Goal: Check status: Check status

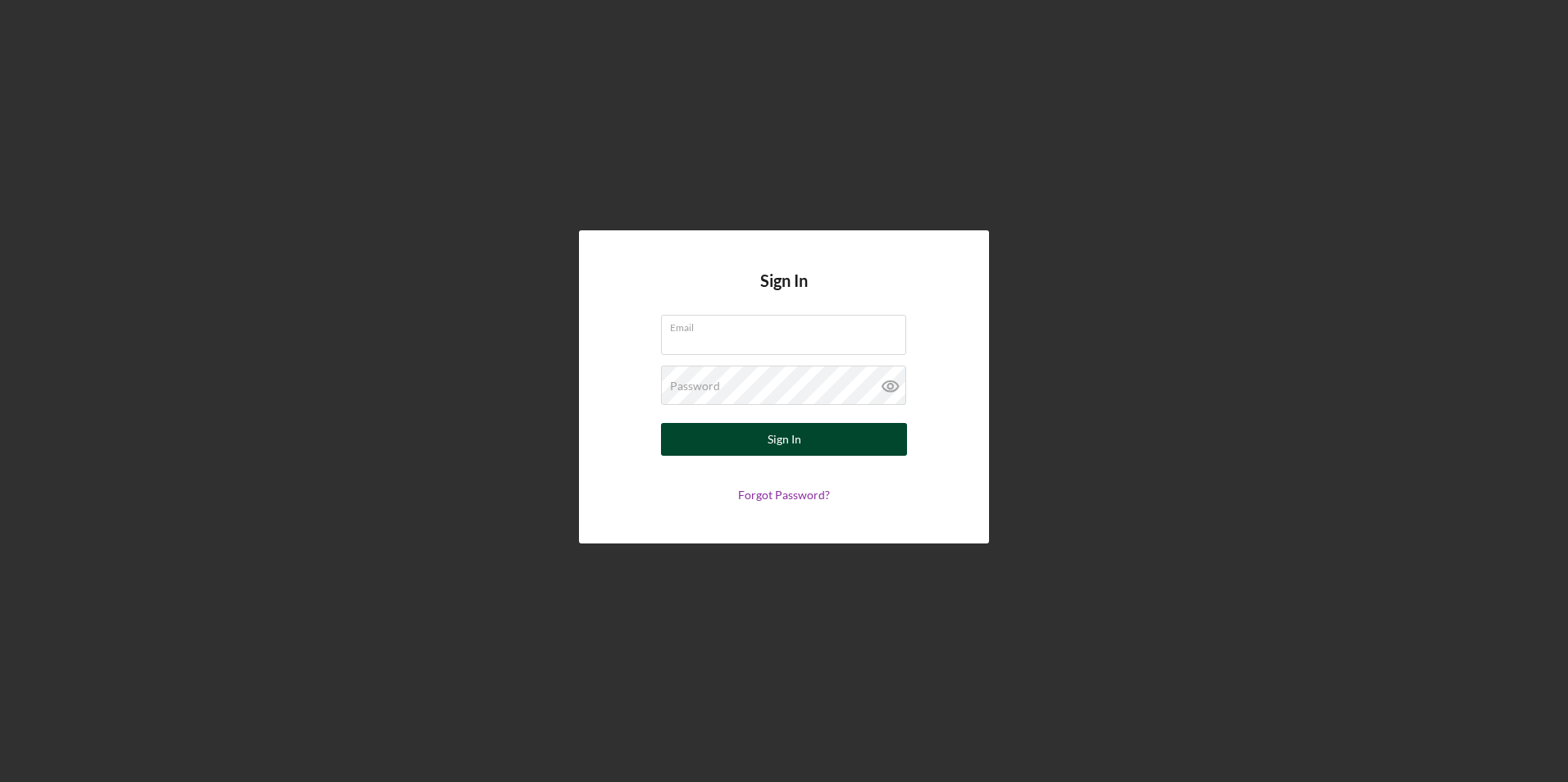
type input "[EMAIL_ADDRESS][DOMAIN_NAME]"
click at [770, 453] on div "Sign In" at bounding box center [784, 439] width 34 height 33
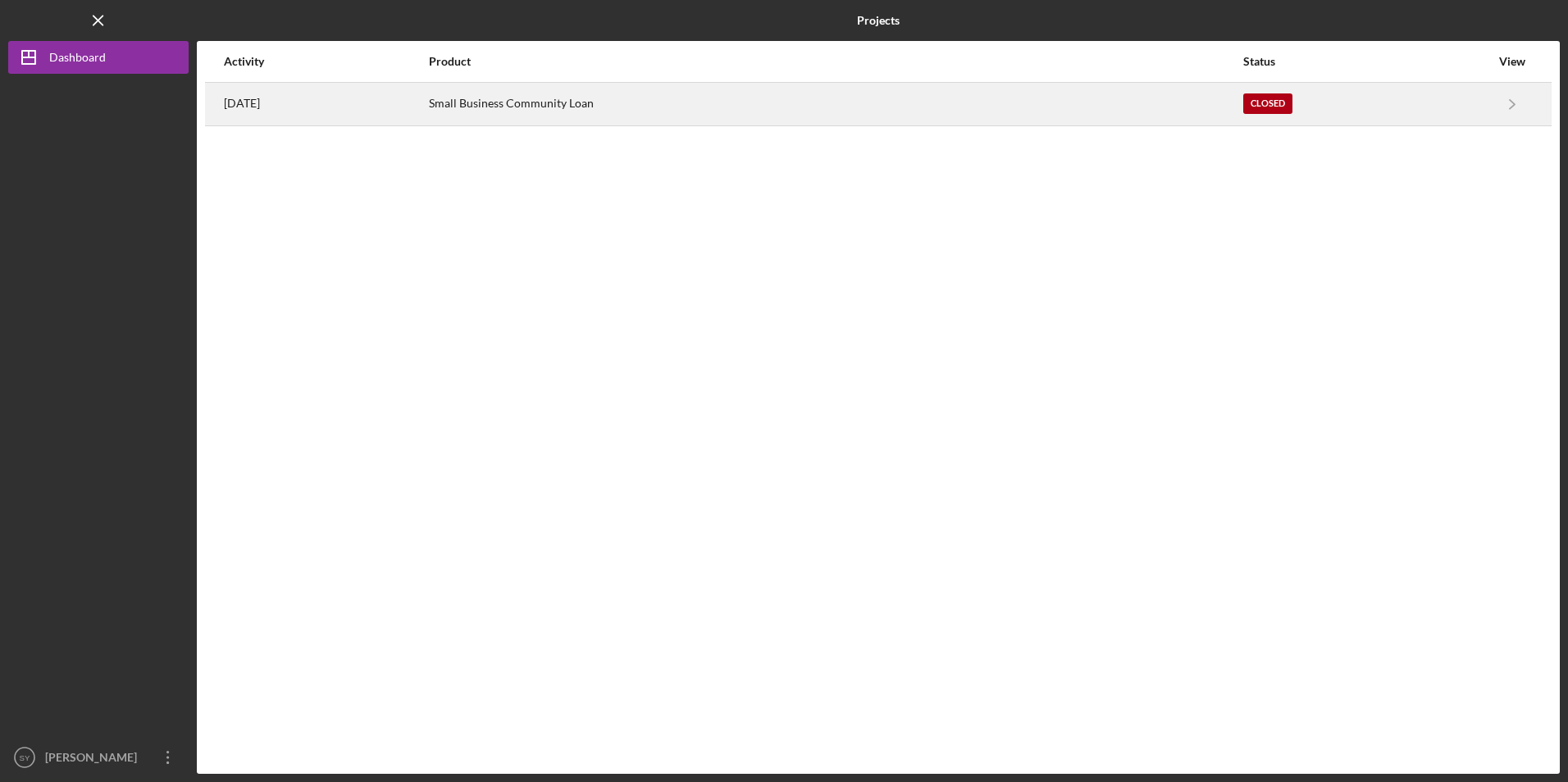
click at [608, 107] on div "Small Business Community Loan" at bounding box center [835, 104] width 813 height 41
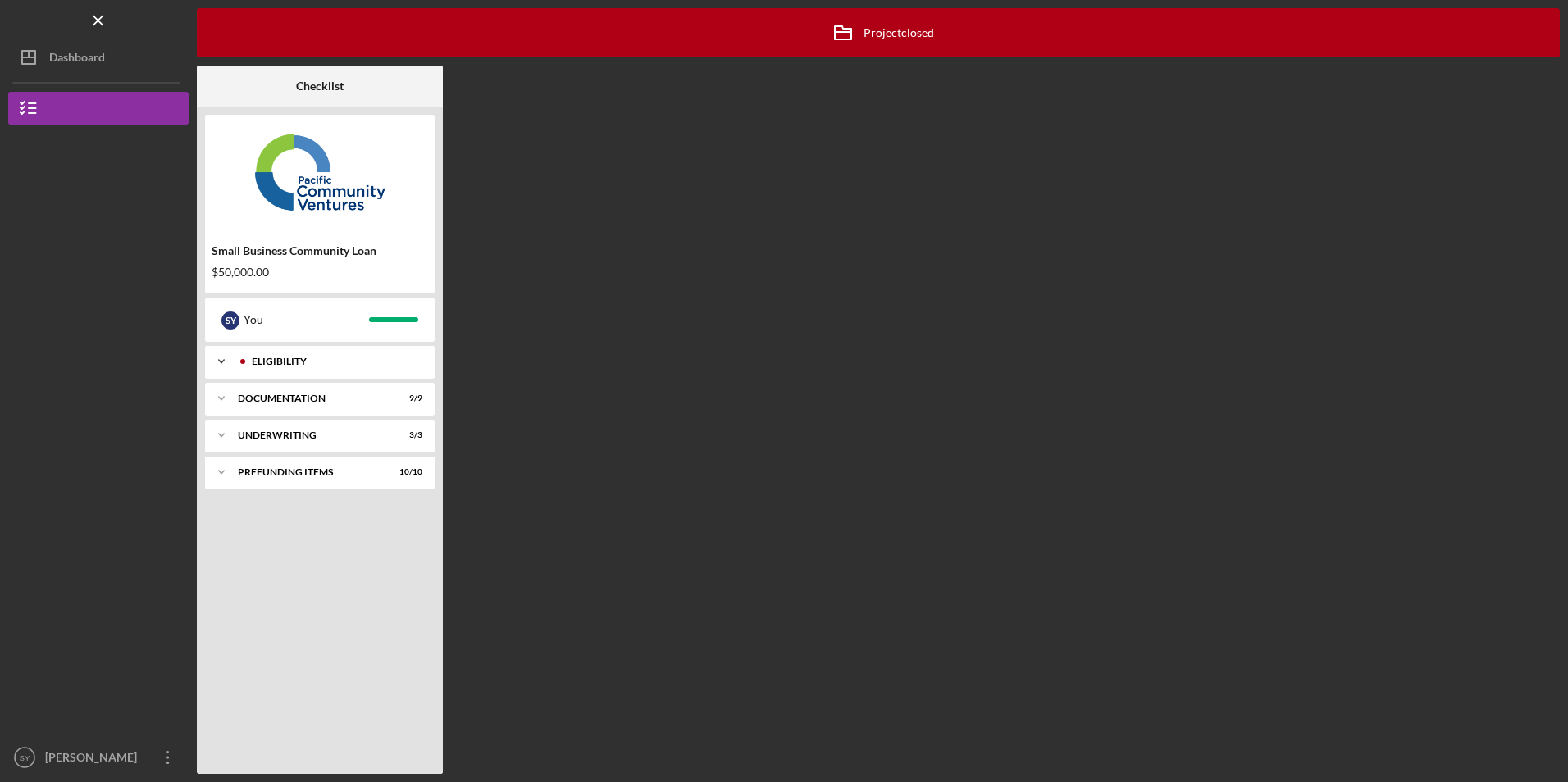
click at [222, 357] on icon "Icon/Expander" at bounding box center [221, 361] width 33 height 33
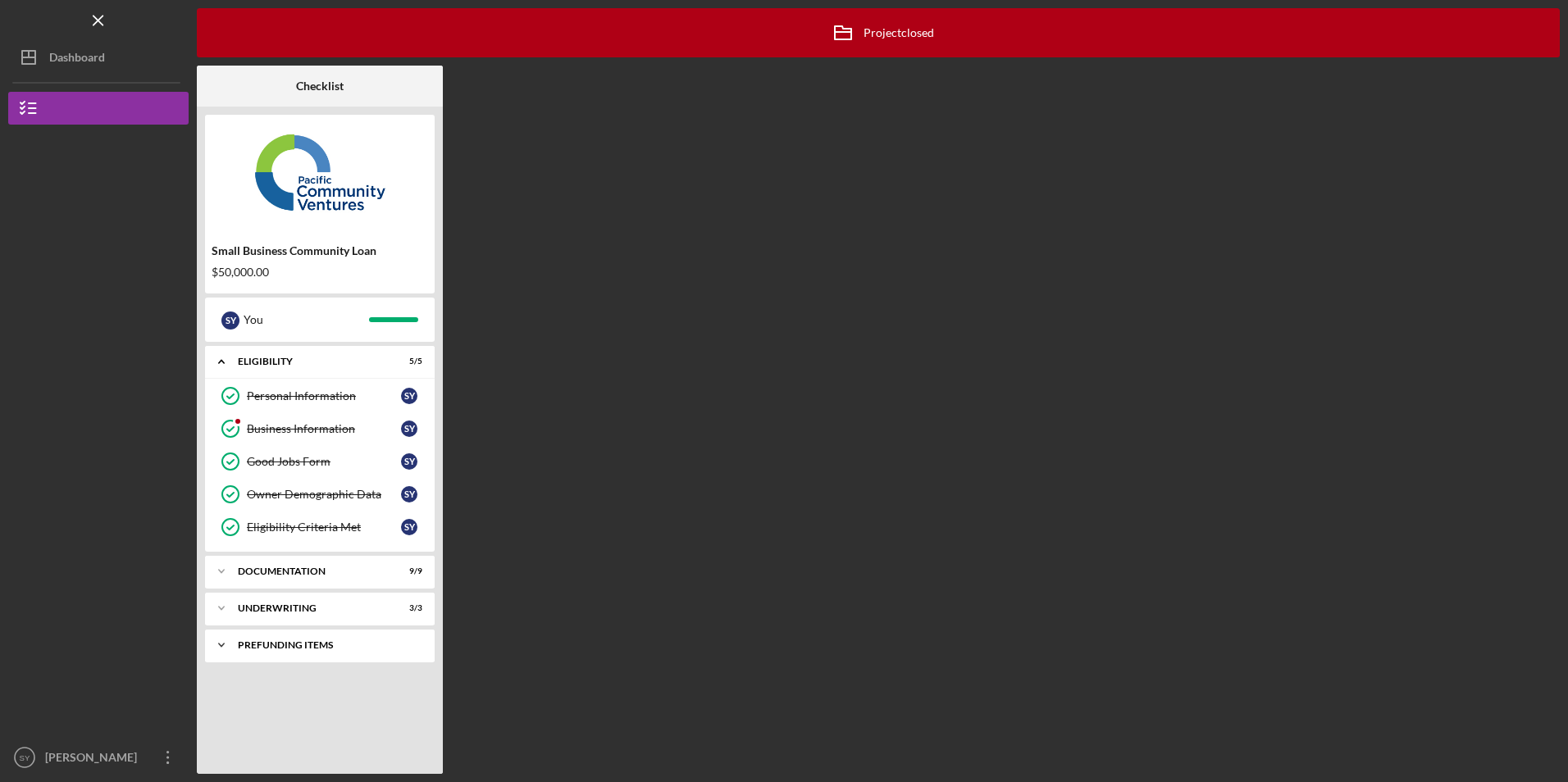
click at [220, 646] on icon "Icon/Expander" at bounding box center [221, 645] width 33 height 33
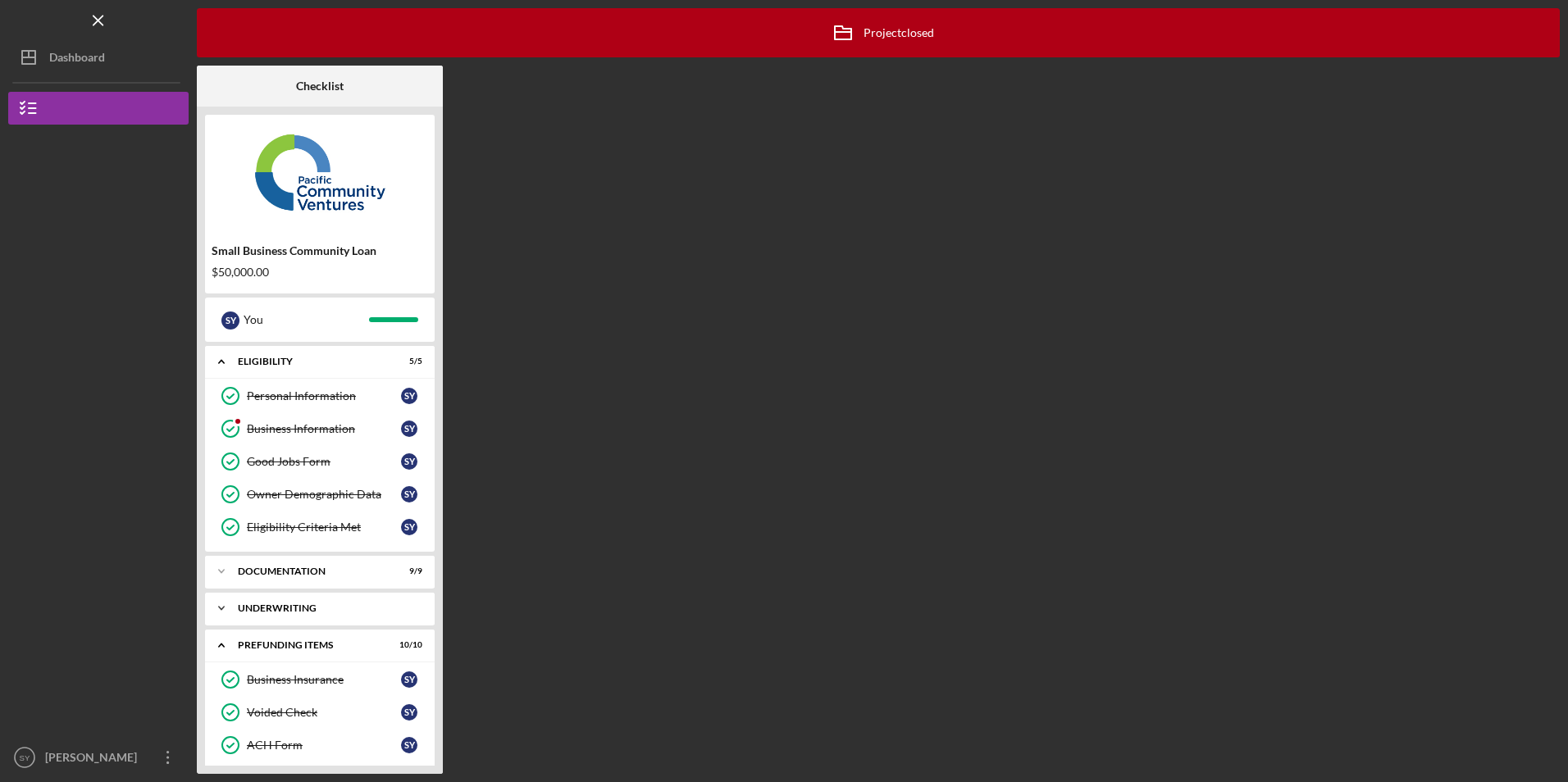
scroll to position [242, 0]
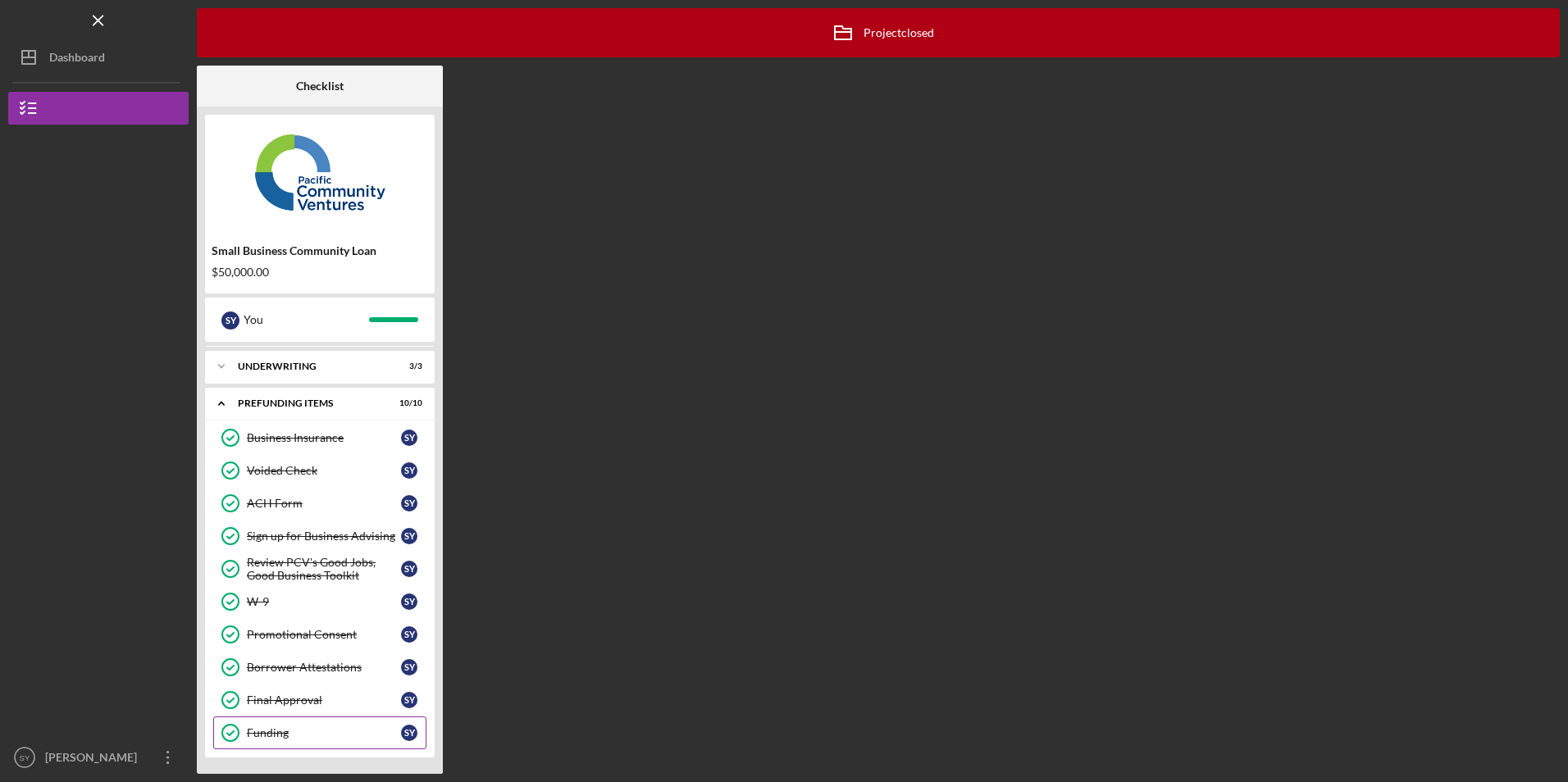
click at [282, 726] on div "Funding" at bounding box center [323, 733] width 154 height 13
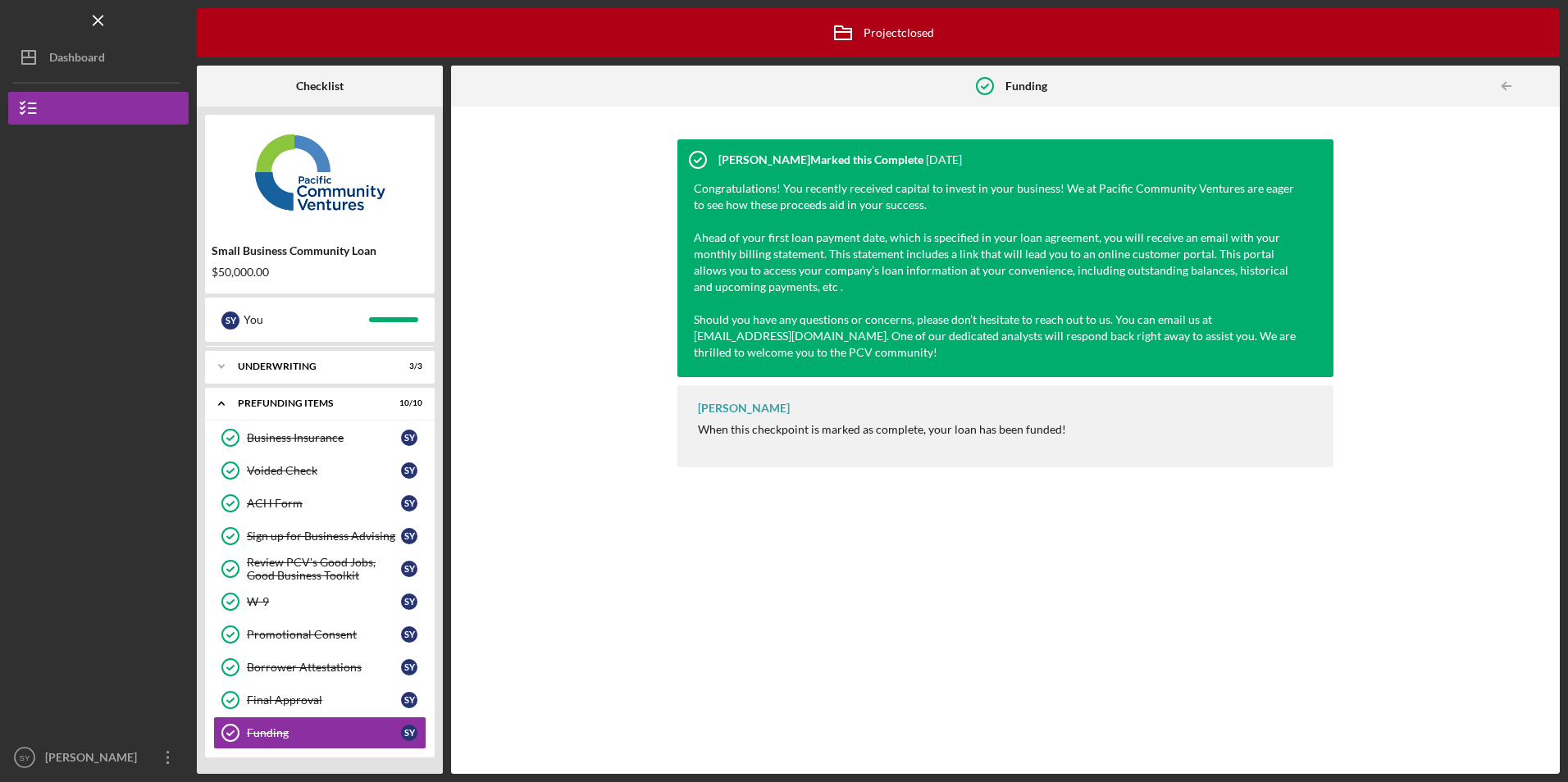
click at [525, 320] on div "Stephanie Simotas Marked this Complete 10 months ago Congratulations! You recen…" at bounding box center [1006, 440] width 1092 height 651
click at [271, 370] on div "Underwriting" at bounding box center [325, 366] width 176 height 10
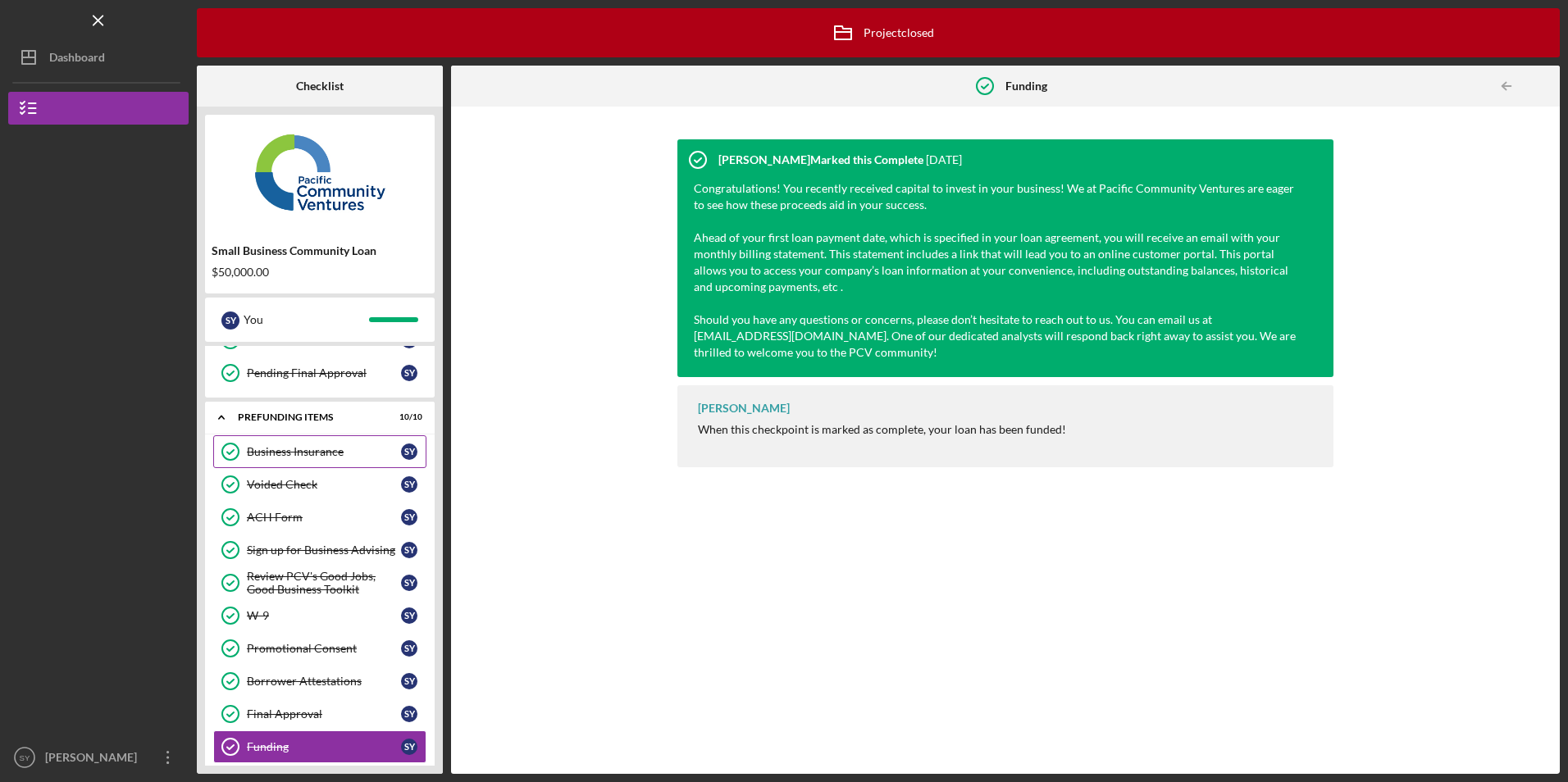
scroll to position [349, 0]
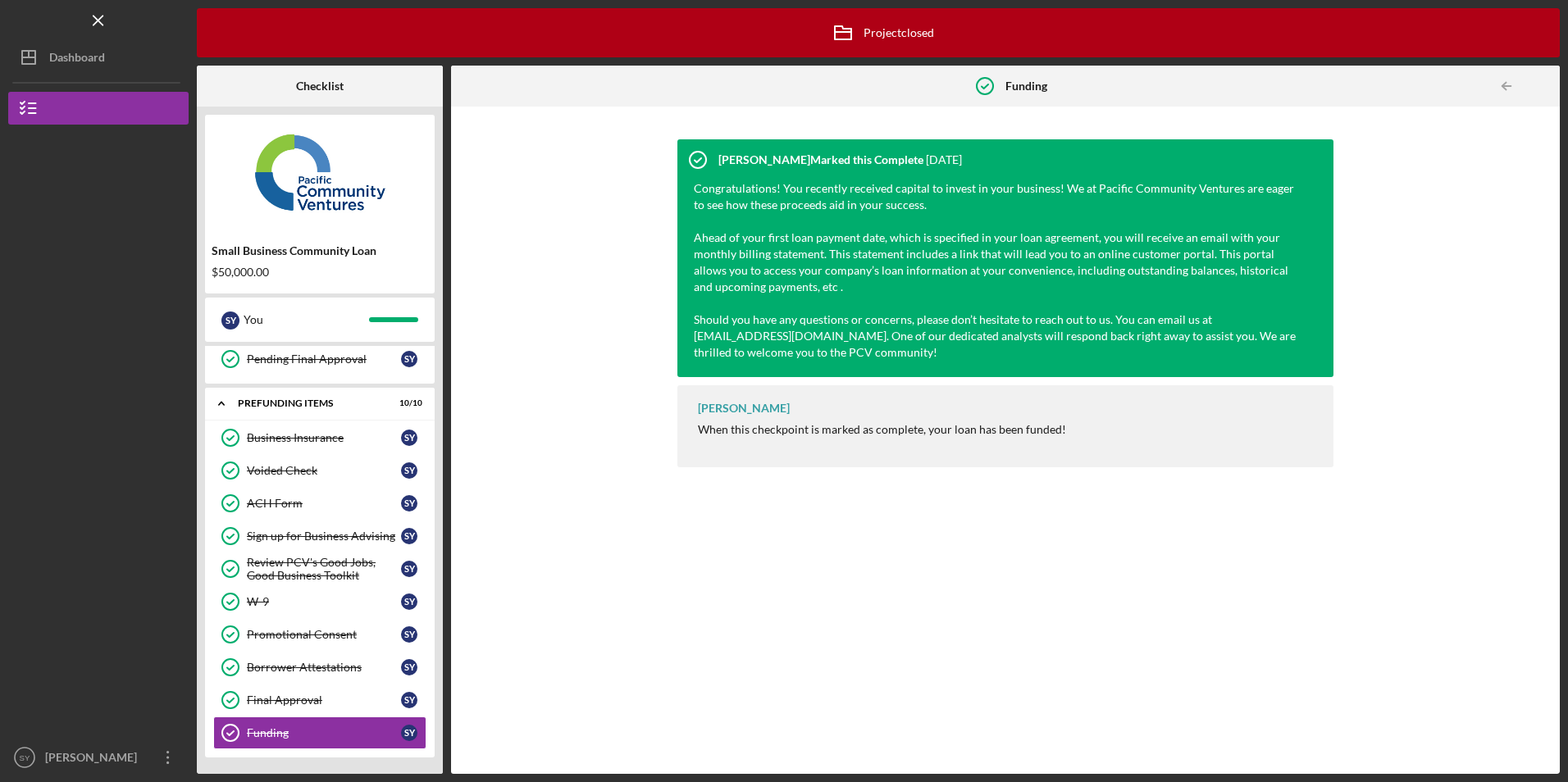
click at [244, 268] on div "$50,000.00" at bounding box center [319, 272] width 217 height 13
click at [109, 63] on button "Icon/Dashboard Dashboard" at bounding box center [98, 57] width 180 height 33
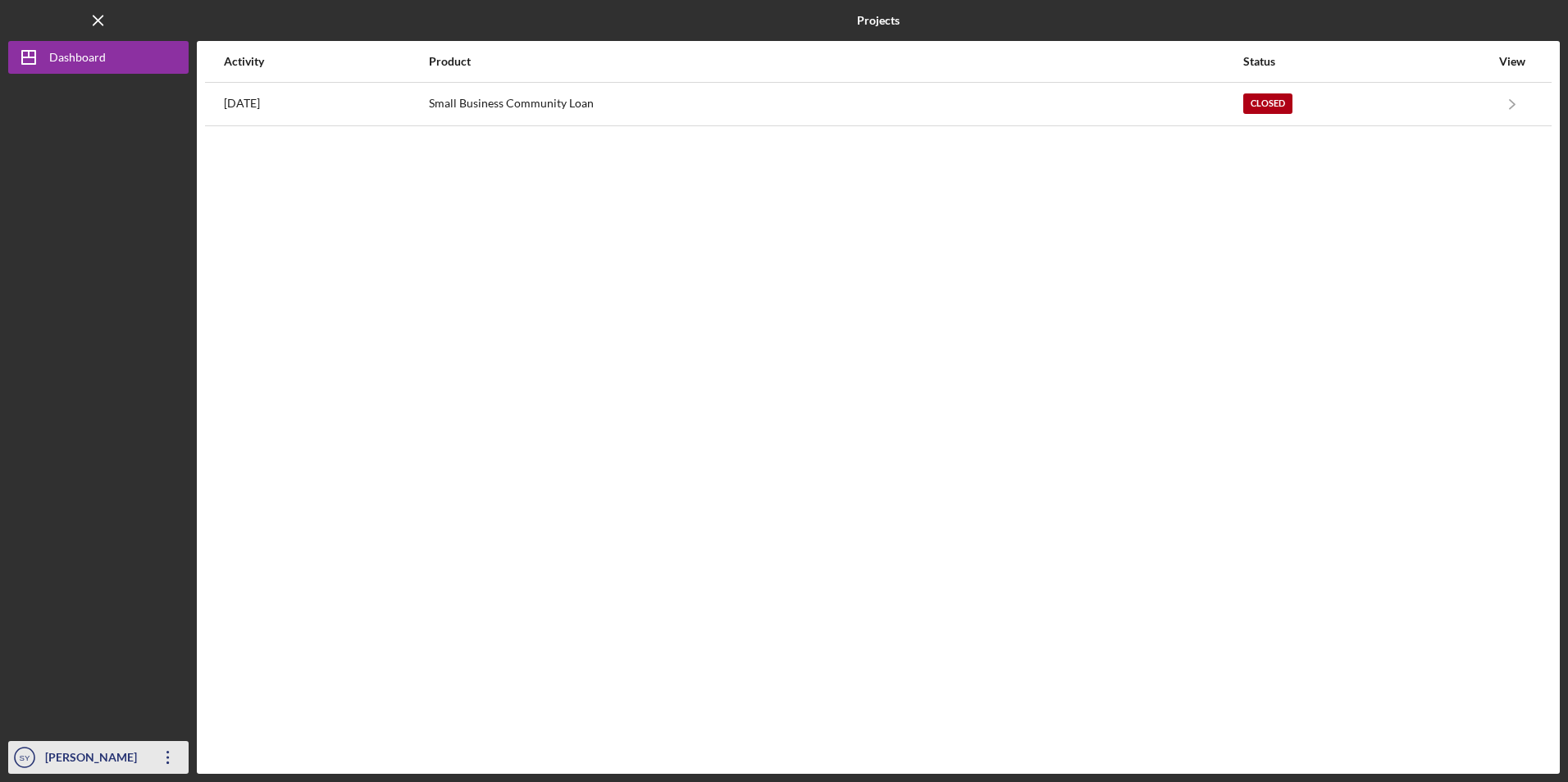
click at [122, 757] on div "[PERSON_NAME]" at bounding box center [94, 760] width 107 height 37
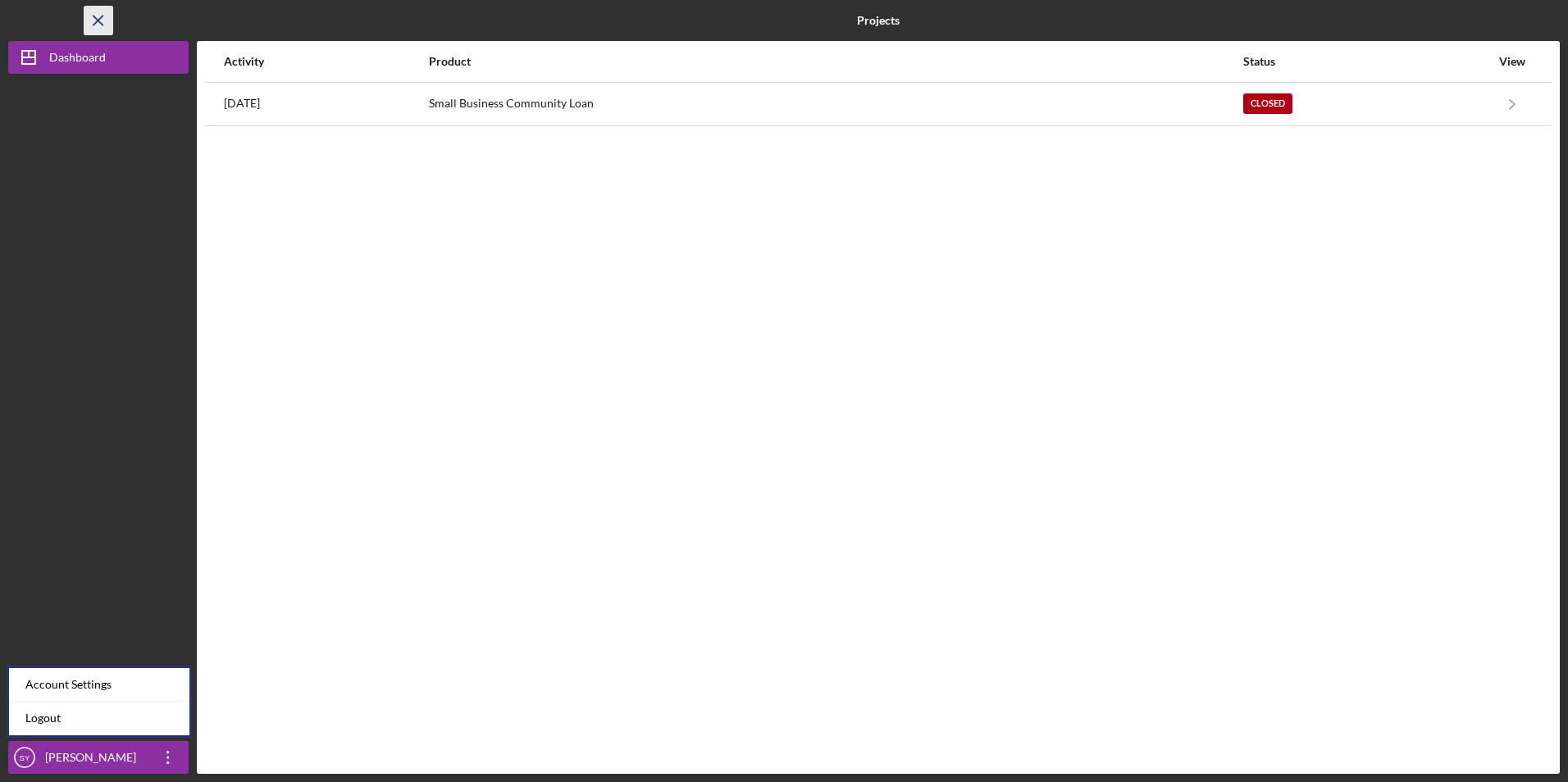
click at [99, 22] on line "button" at bounding box center [98, 20] width 9 height 9
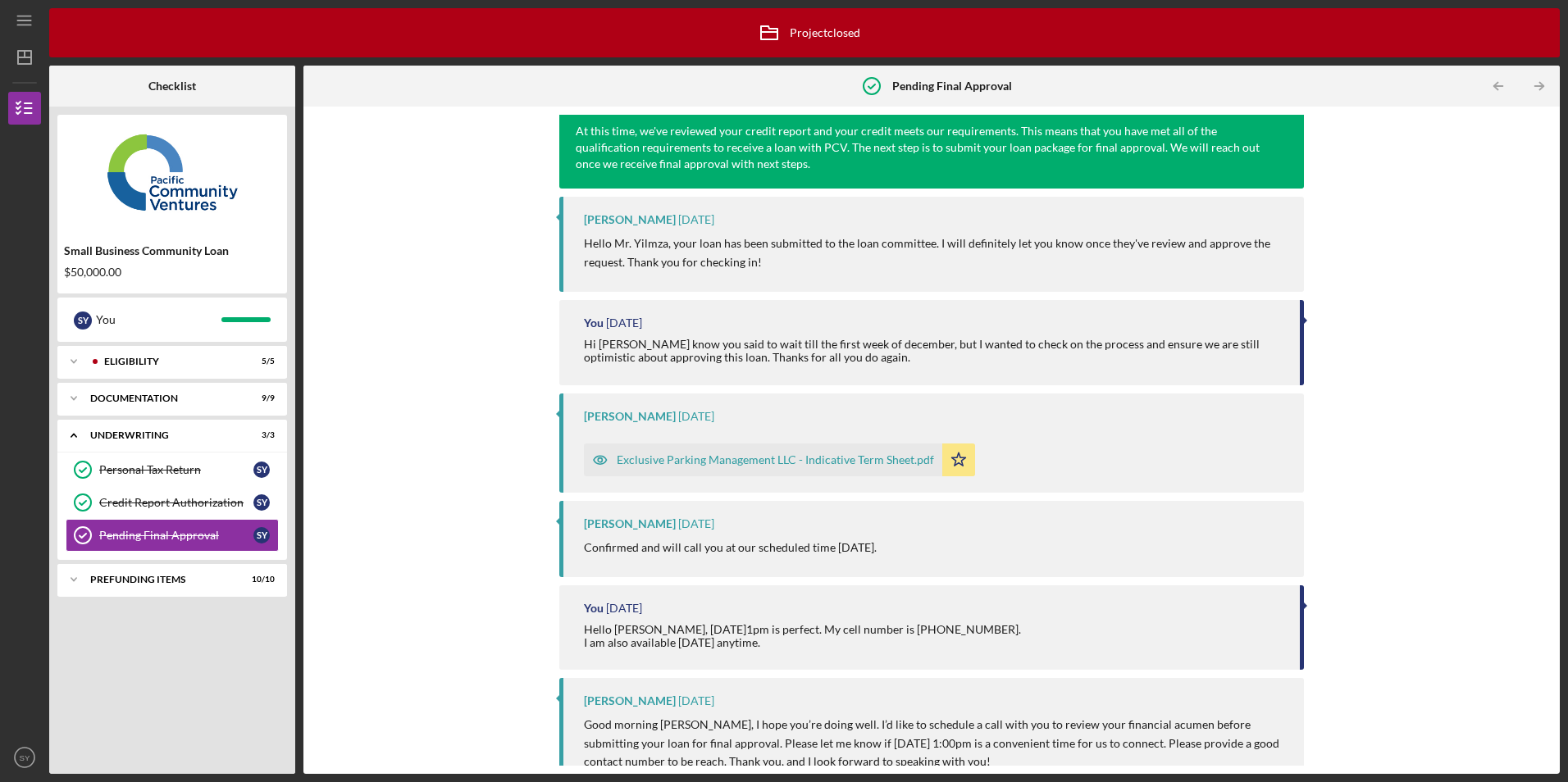
scroll to position [164, 0]
click at [786, 466] on div "Exclusive Parking Management LLC - Indicative Term Sheet.pdf" at bounding box center [775, 459] width 317 height 13
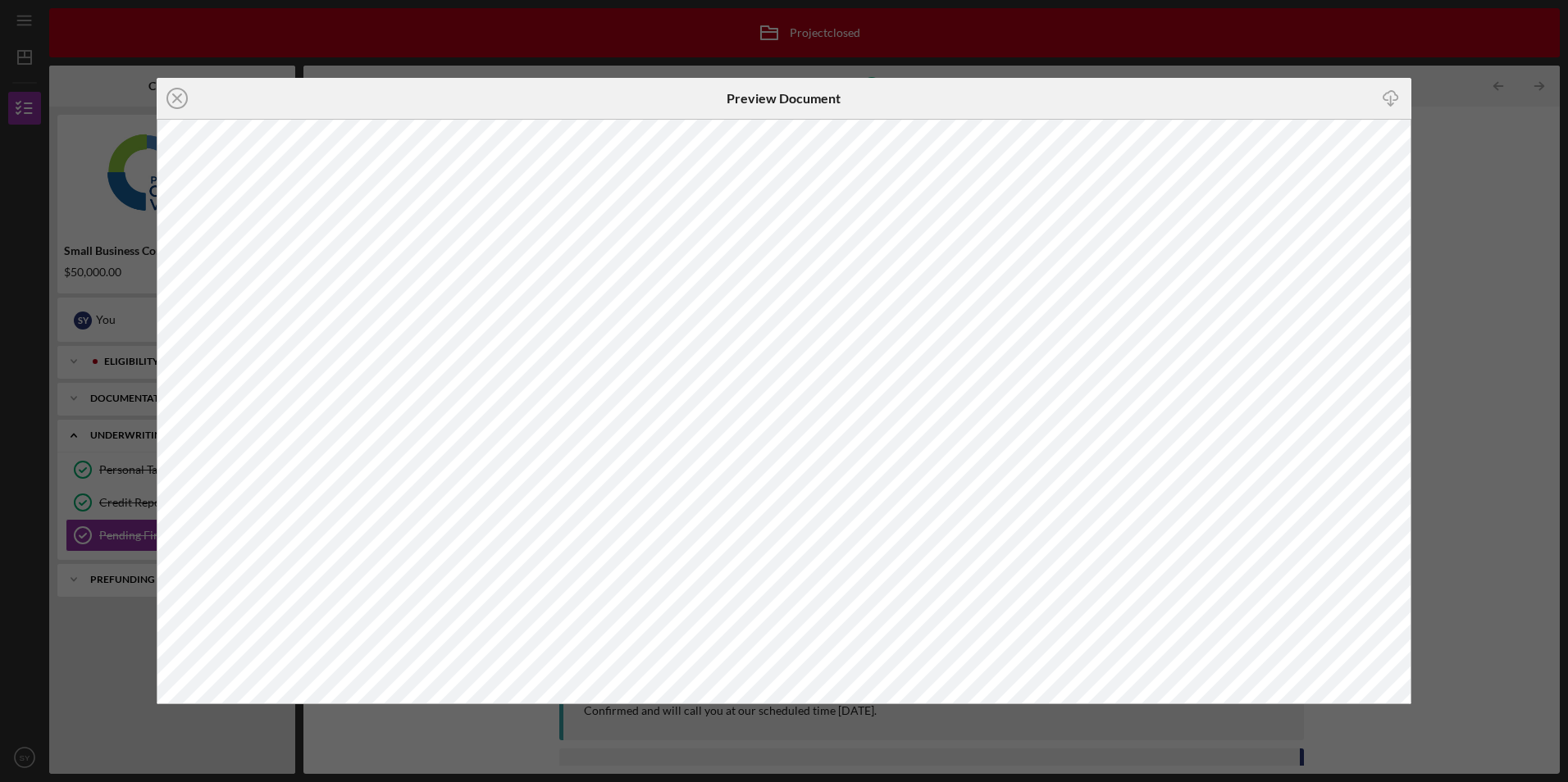
click at [1016, 76] on div "Icon/Close Preview Document Icon/Download" at bounding box center [784, 391] width 1568 height 782
